Goal: Task Accomplishment & Management: Complete application form

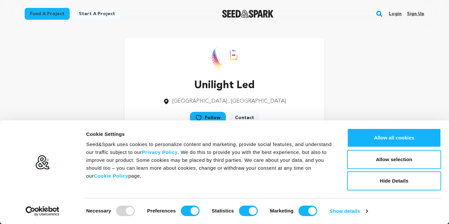
click at [414, 15] on link "Sign up" at bounding box center [415, 14] width 17 height 11
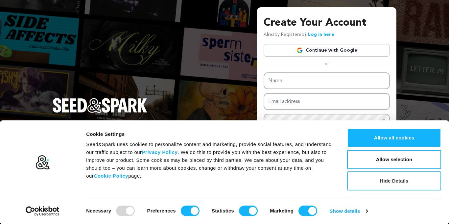
click at [404, 182] on button "Hide Details" at bounding box center [394, 180] width 94 height 19
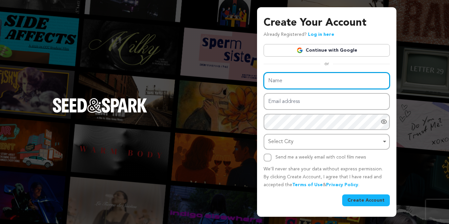
click at [307, 88] on input "Name" at bounding box center [327, 80] width 126 height 17
type input "[PERSON_NAME]"
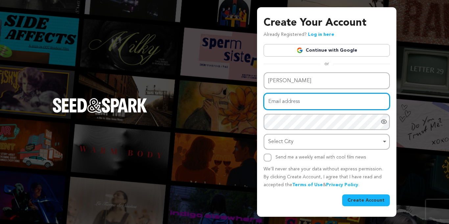
click at [315, 105] on input "Email address" at bounding box center [327, 101] width 126 height 17
type input "[EMAIL_ADDRESS][DOMAIN_NAME]"
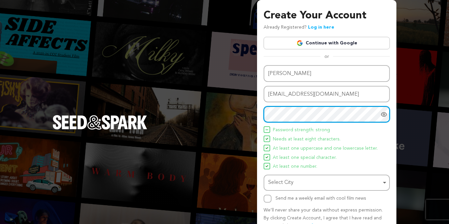
click at [340, 179] on div "Select City Remove item" at bounding box center [324, 183] width 113 height 10
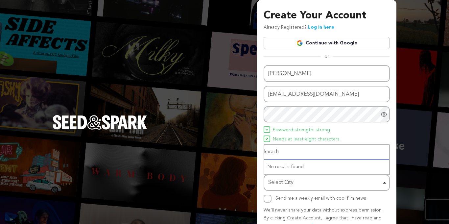
type input "karachi"
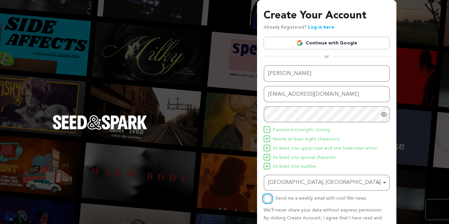
click at [268, 196] on input "Send me a weekly email with cool film news" at bounding box center [268, 199] width 8 height 8
checkbox input "true"
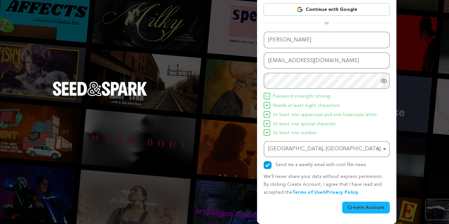
click at [371, 213] on button "Create Account" at bounding box center [366, 207] width 48 height 12
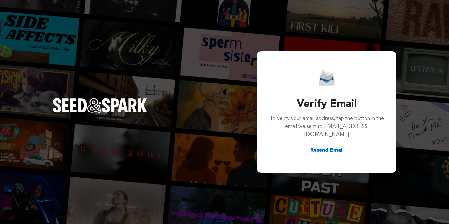
click at [338, 148] on button "Resend Email" at bounding box center [326, 150] width 33 height 8
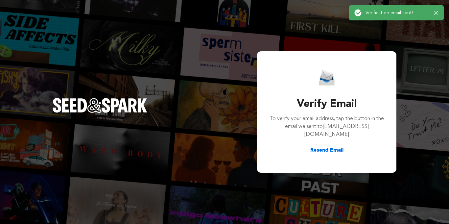
click at [319, 147] on button "Resend Email" at bounding box center [326, 150] width 33 height 8
